Goal: Find specific page/section: Find specific page/section

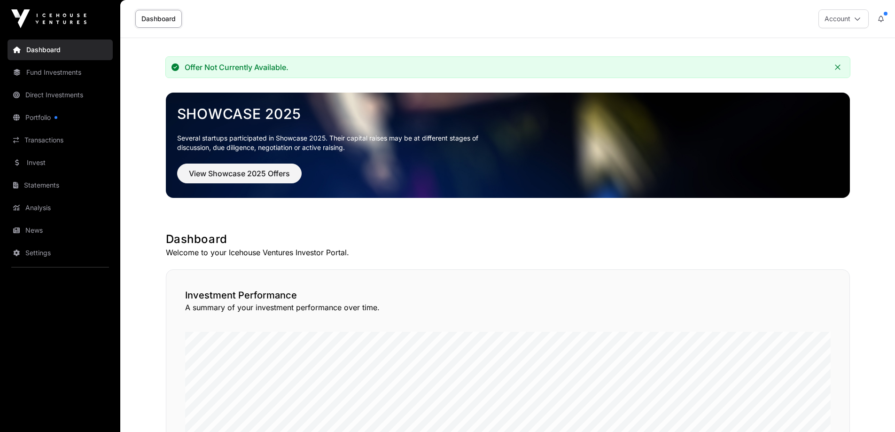
click at [52, 69] on link "Fund Investments" at bounding box center [60, 72] width 105 height 21
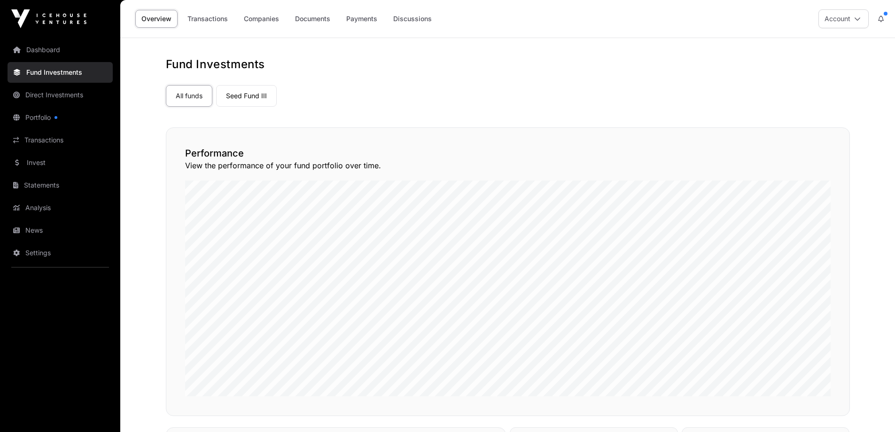
click at [35, 158] on link "Invest" at bounding box center [60, 162] width 105 height 21
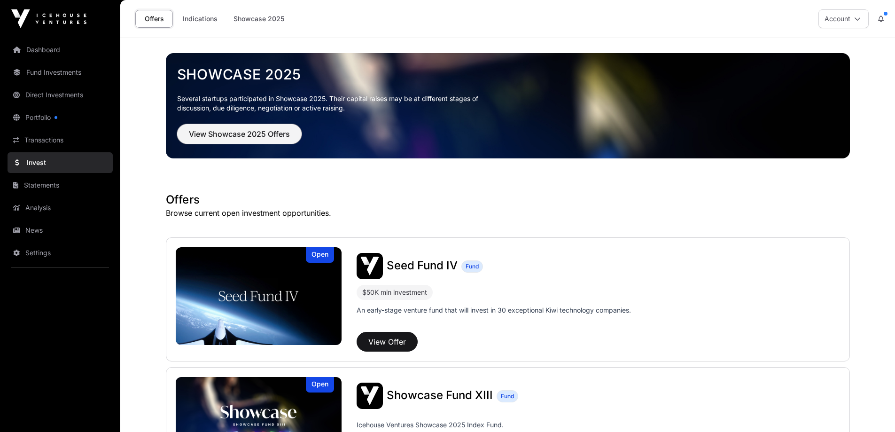
click at [231, 130] on span "View Showcase 2025 Offers" at bounding box center [239, 133] width 101 height 11
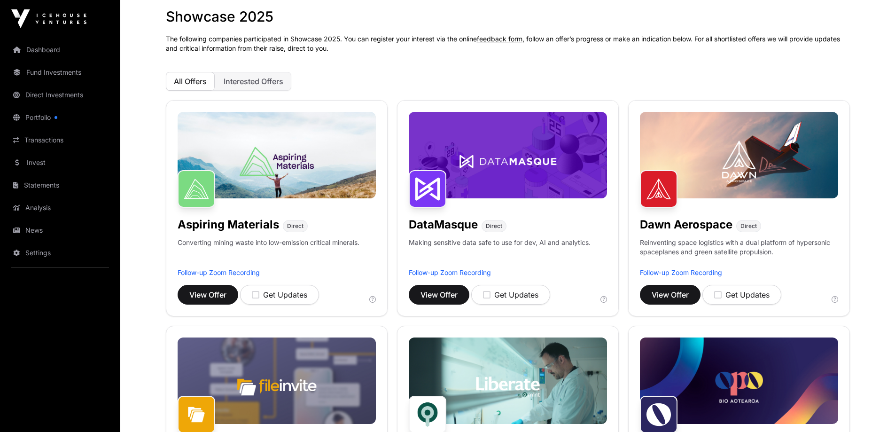
scroll to position [47, 0]
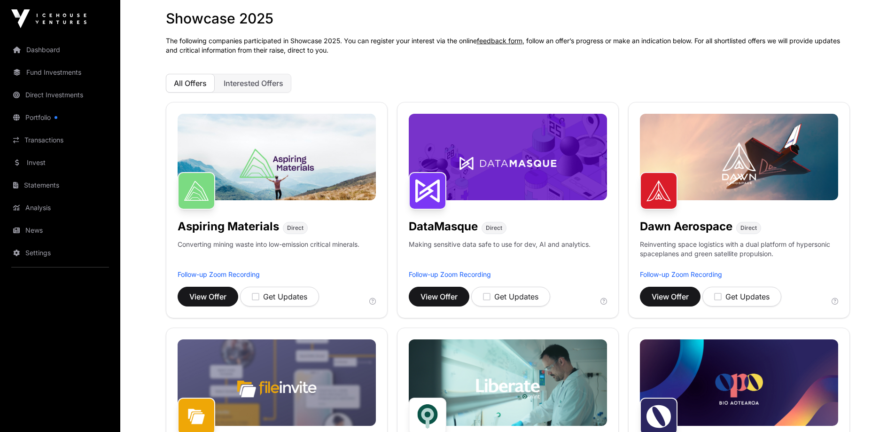
click at [194, 82] on span "All Offers" at bounding box center [190, 82] width 33 height 9
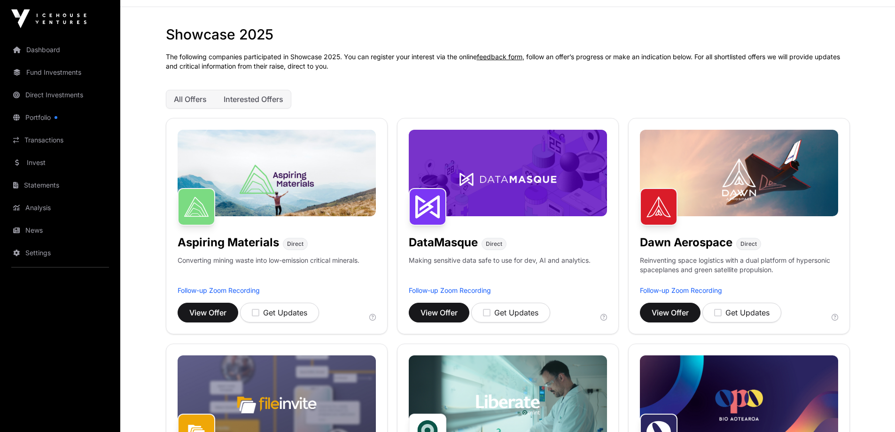
scroll to position [0, 0]
